Goal: Find specific page/section: Find specific page/section

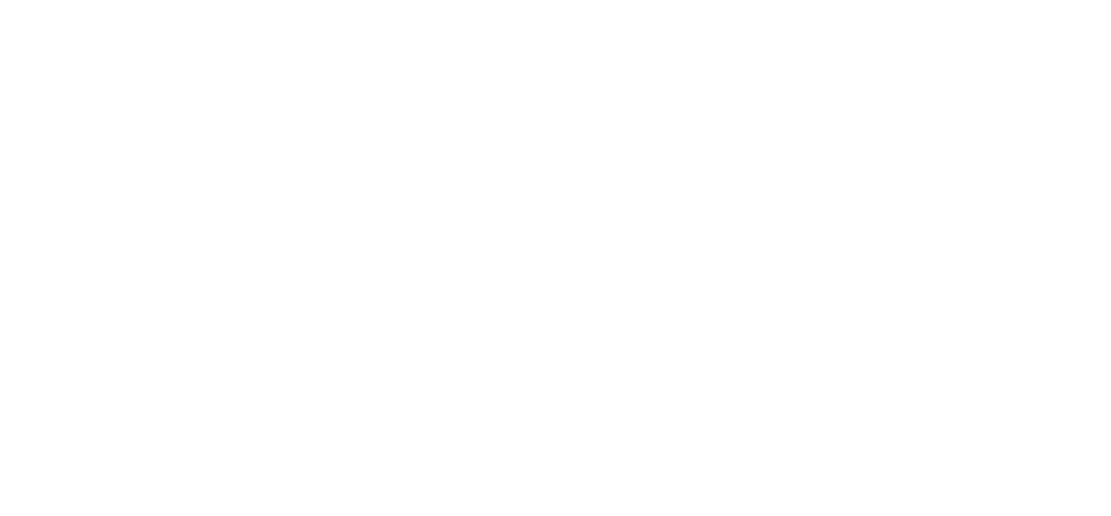
select select "Song"
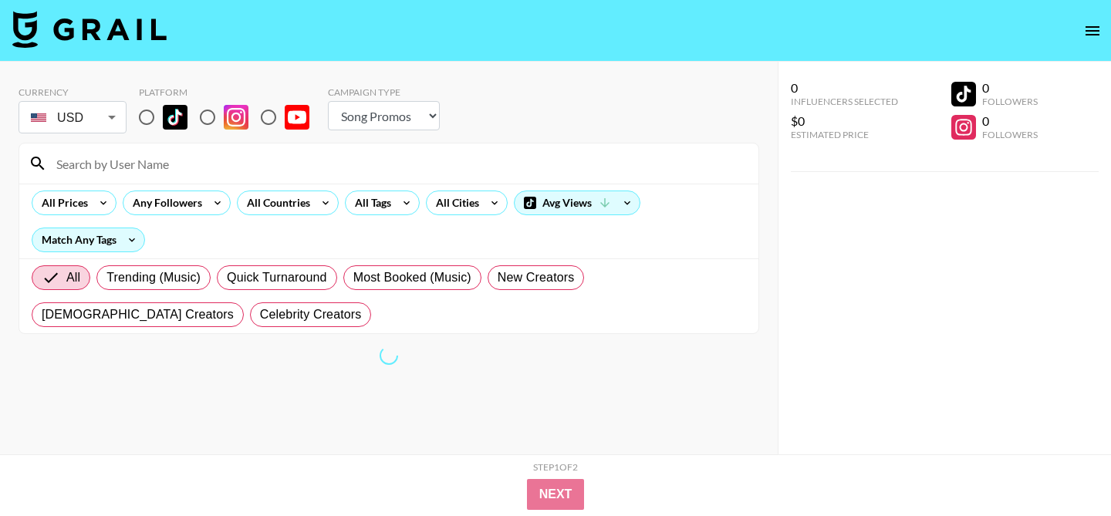
click at [144, 117] on input "radio" at bounding box center [146, 117] width 32 height 32
radio input "true"
click at [145, 114] on input "radio" at bounding box center [146, 117] width 32 height 32
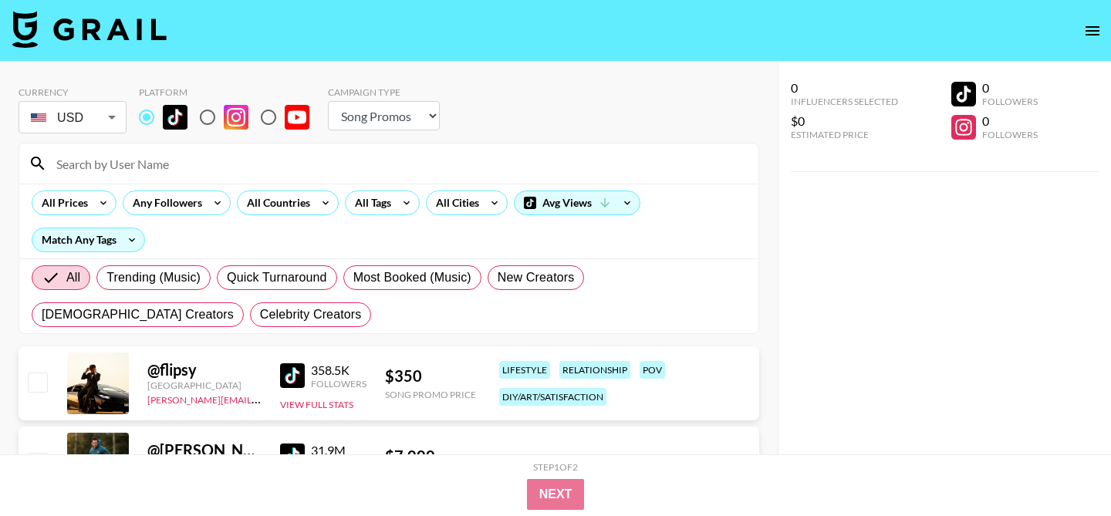
click at [147, 161] on input at bounding box center [398, 163] width 702 height 25
paste input "thisisnotaprilatall"
type input "thisisnotaprilatall"
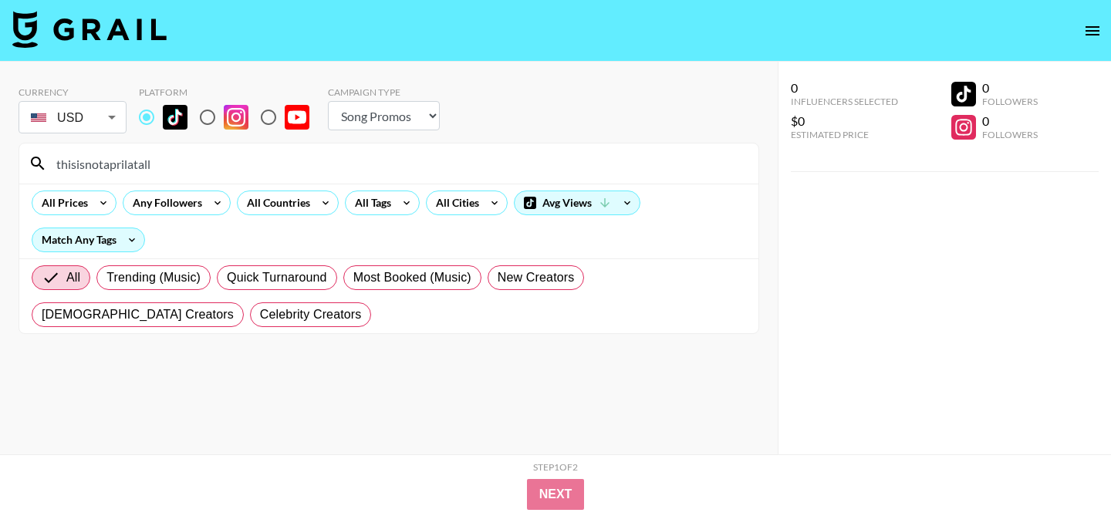
click at [147, 161] on input "thisisnotaprilatall" at bounding box center [398, 163] width 702 height 25
